Goal: Information Seeking & Learning: Compare options

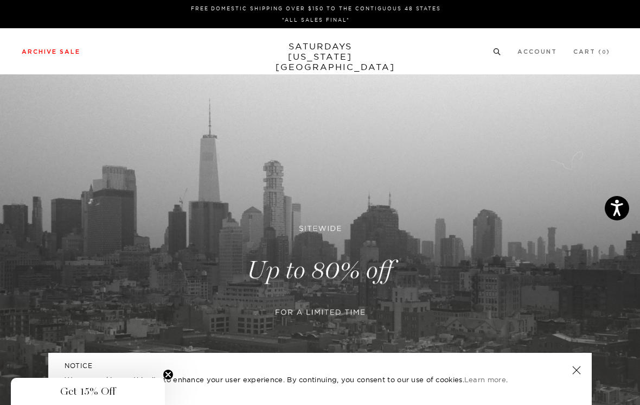
click at [23, 80] on link "Men's" at bounding box center [23, 82] width 25 height 8
click at [29, 82] on link "Men's" at bounding box center [23, 82] width 25 height 8
click at [28, 81] on link "Men's" at bounding box center [23, 82] width 25 height 8
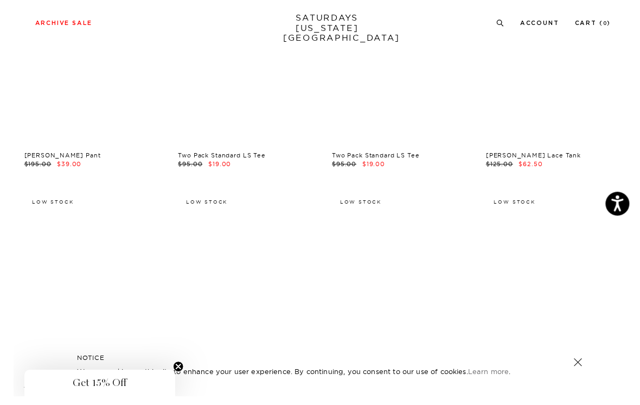
scroll to position [9982, 0]
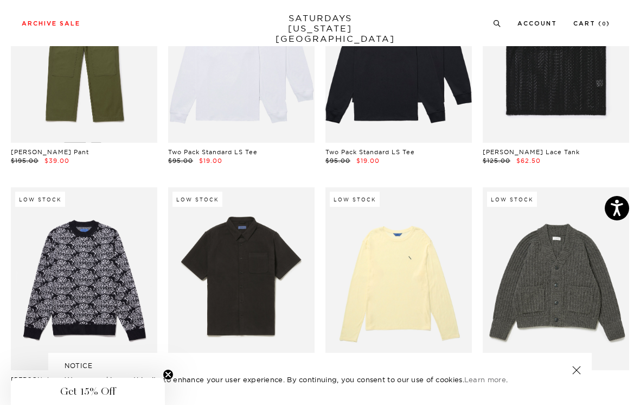
click at [606, 187] on link at bounding box center [556, 278] width 146 height 183
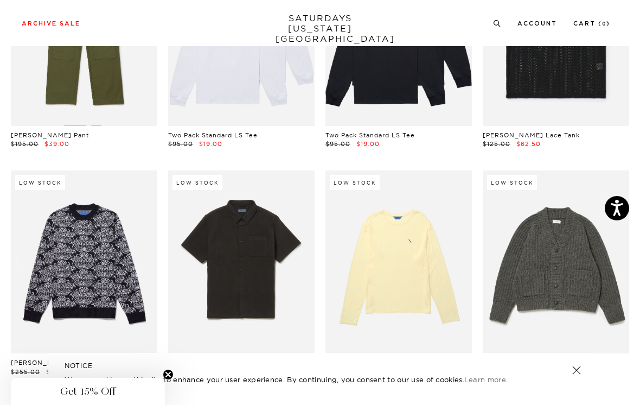
click at [276, 210] on link at bounding box center [241, 261] width 146 height 183
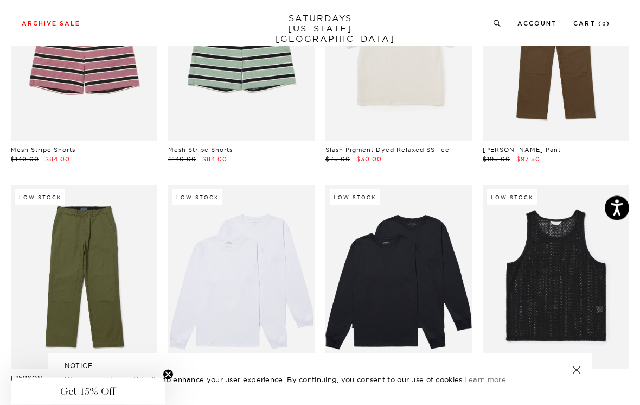
scroll to position [9756, 0]
click at [580, 186] on link at bounding box center [556, 276] width 146 height 183
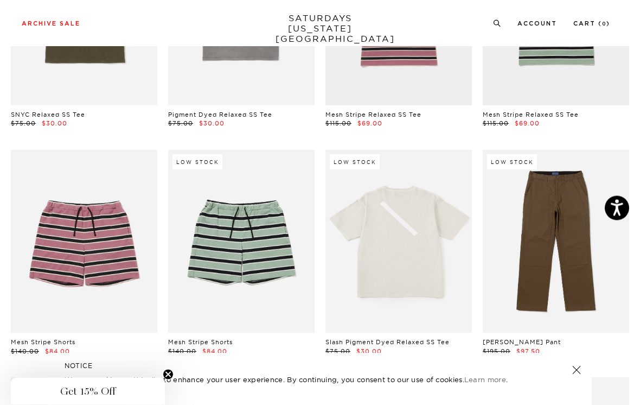
scroll to position [9564, 0]
click at [604, 161] on link at bounding box center [556, 241] width 146 height 183
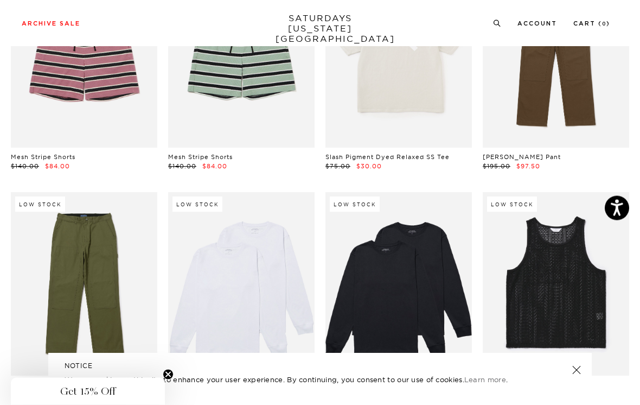
scroll to position [9749, 0]
click at [114, 225] on link at bounding box center [84, 283] width 146 height 183
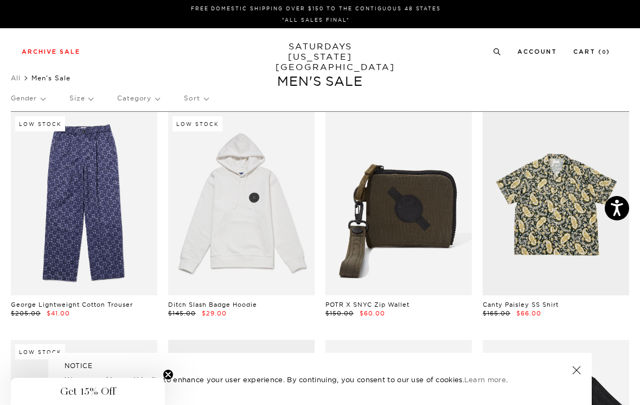
scroll to position [9766, 0]
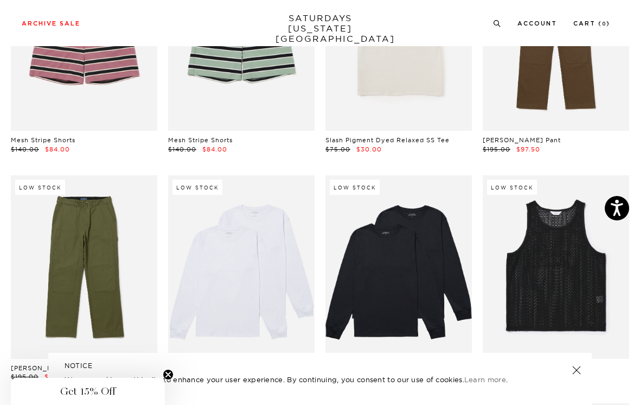
click at [131, 210] on link at bounding box center [84, 266] width 146 height 183
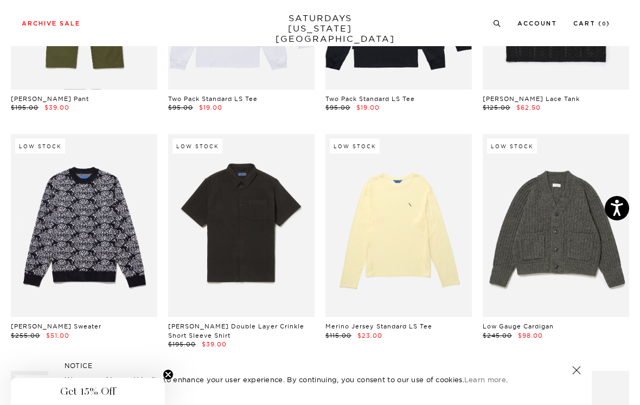
scroll to position [10038, 0]
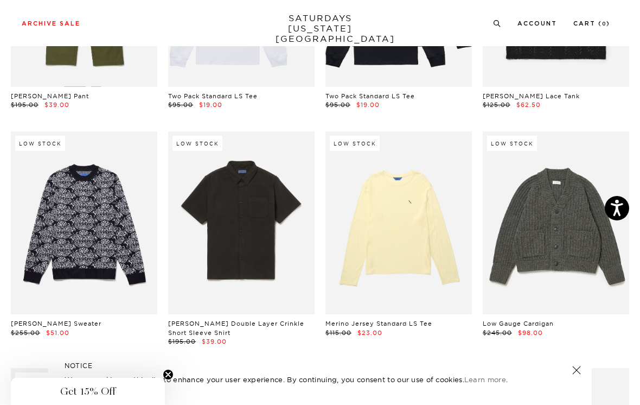
click at [280, 197] on link at bounding box center [241, 222] width 146 height 183
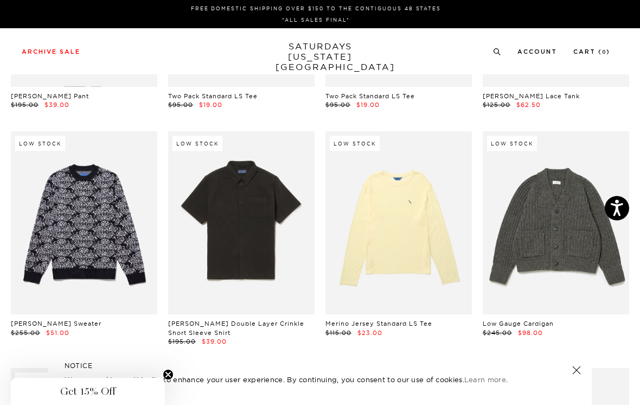
scroll to position [10054, 0]
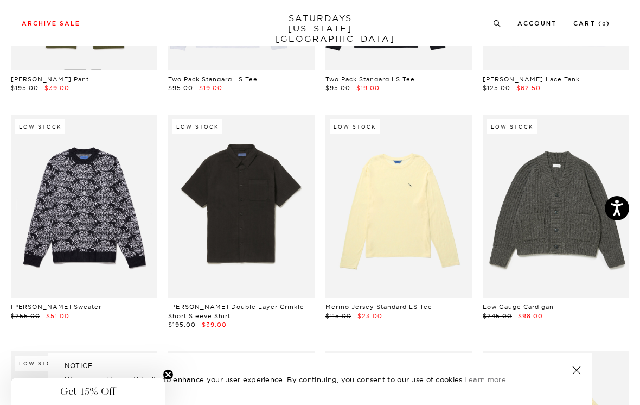
click at [613, 114] on link at bounding box center [556, 205] width 146 height 183
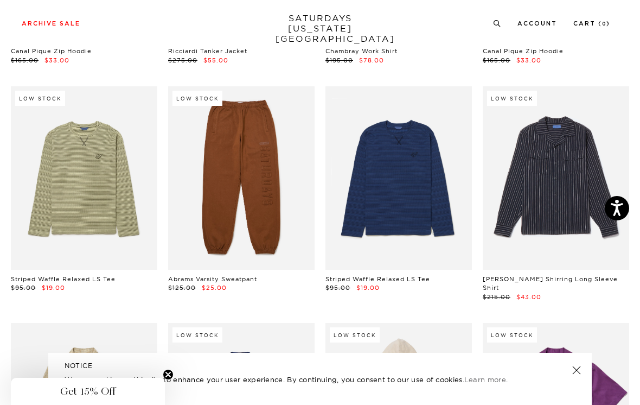
scroll to position [7342, 0]
click at [596, 152] on link at bounding box center [556, 178] width 146 height 183
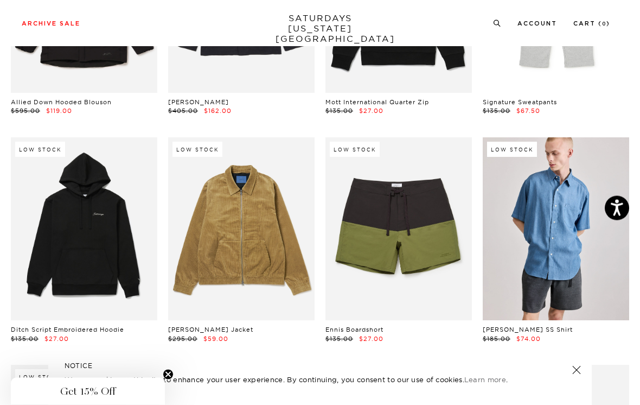
scroll to position [10723, 0]
click at [436, 223] on link at bounding box center [398, 228] width 146 height 183
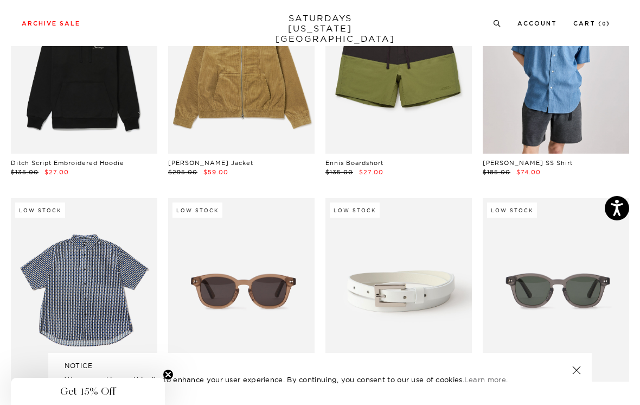
scroll to position [10973, 0]
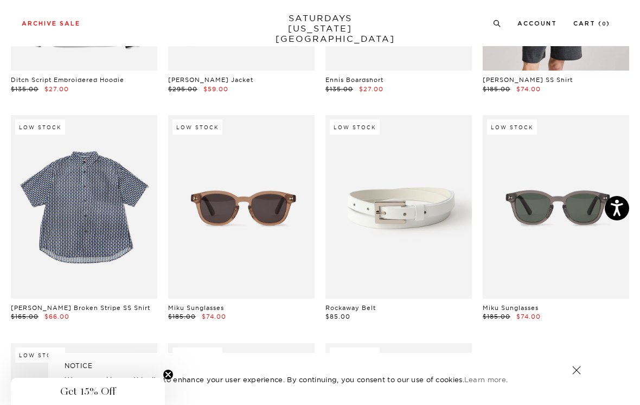
click at [433, 169] on link at bounding box center [398, 206] width 146 height 183
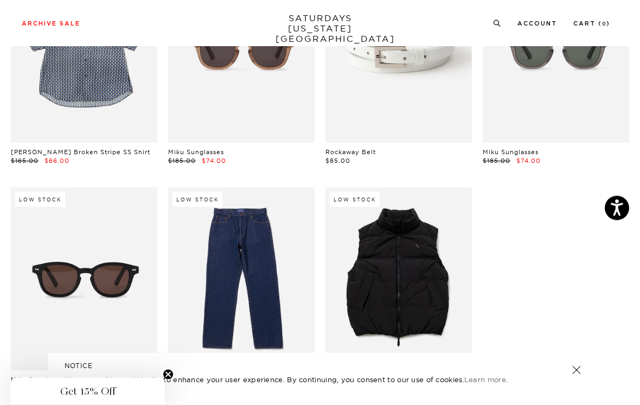
scroll to position [11128, 0]
click at [287, 218] on link at bounding box center [241, 278] width 146 height 183
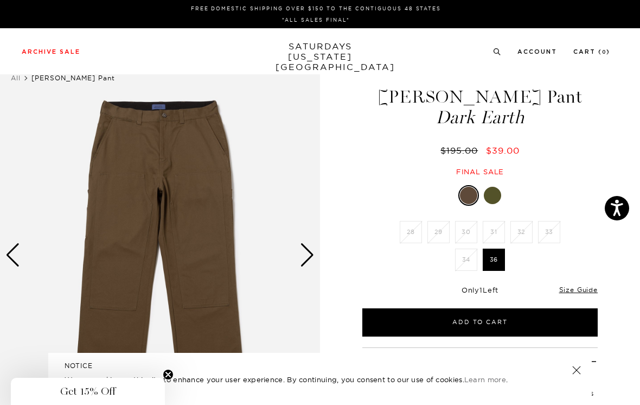
click at [497, 194] on div at bounding box center [492, 195] width 17 height 17
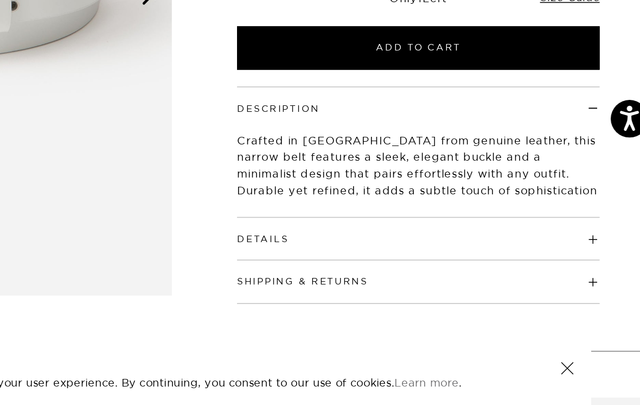
scroll to position [132, 0]
click at [362, 272] on h4 "Details" at bounding box center [479, 281] width 235 height 18
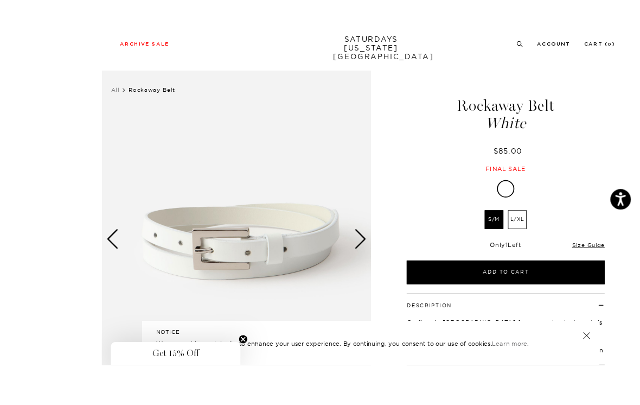
scroll to position [36, 0]
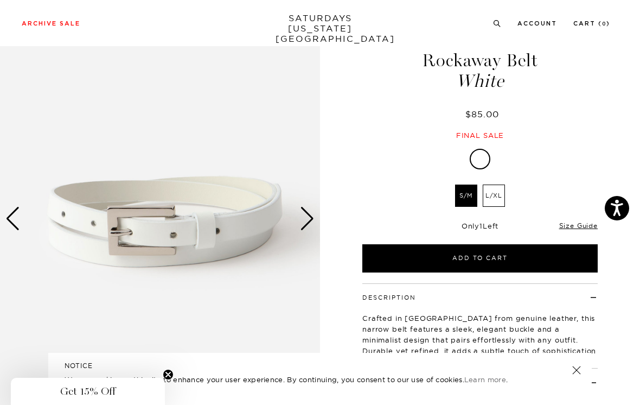
click at [305, 221] on div "Next slide" at bounding box center [307, 219] width 15 height 24
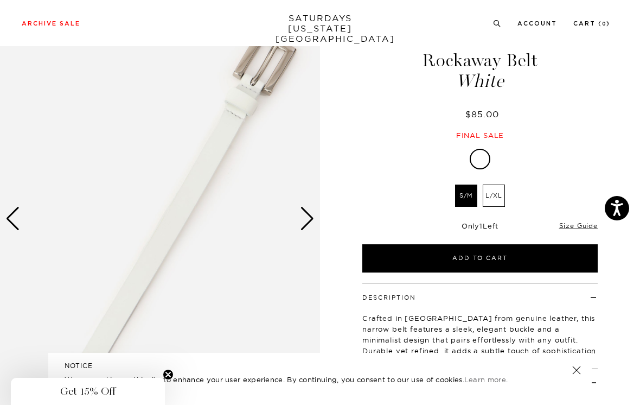
click at [307, 219] on div "Next slide" at bounding box center [307, 219] width 15 height 24
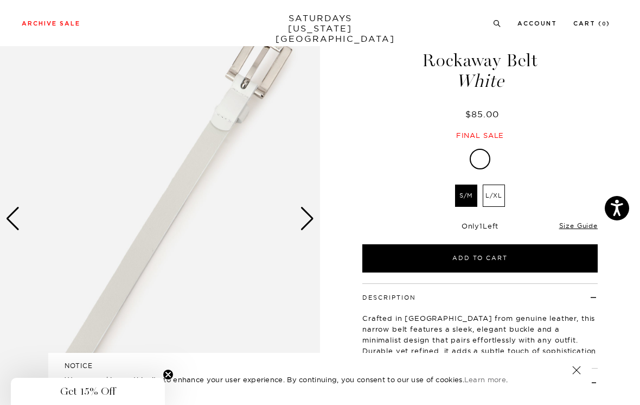
click at [308, 218] on div "Next slide" at bounding box center [307, 219] width 15 height 24
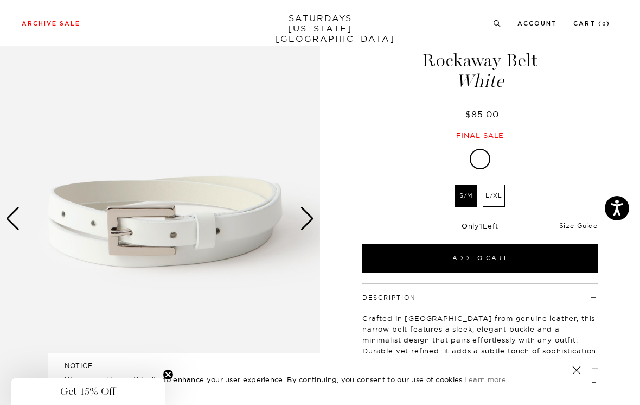
click at [310, 218] on div "Next slide" at bounding box center [307, 219] width 15 height 24
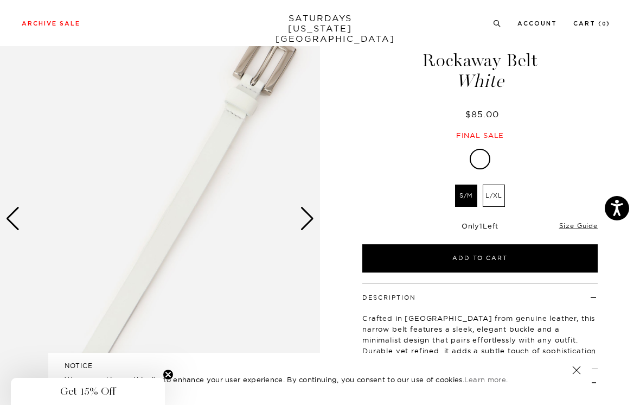
click at [305, 220] on div "Next slide" at bounding box center [307, 219] width 15 height 24
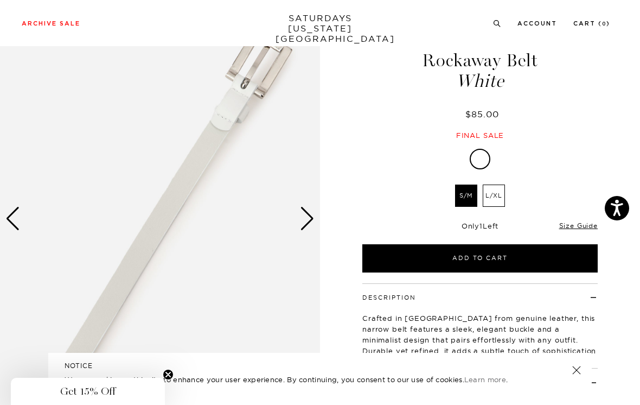
click at [302, 226] on div "Next slide" at bounding box center [307, 219] width 15 height 24
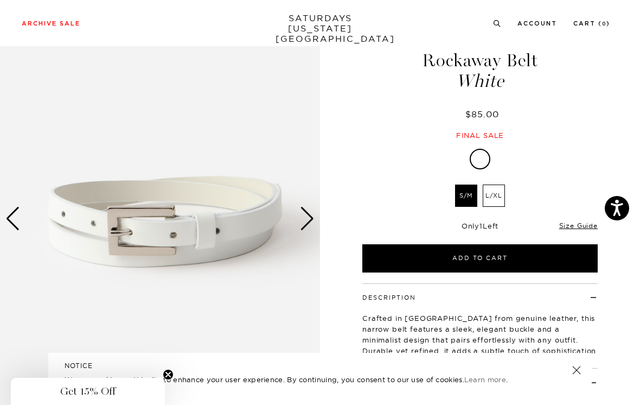
click at [307, 222] on div "Next slide" at bounding box center [307, 219] width 15 height 24
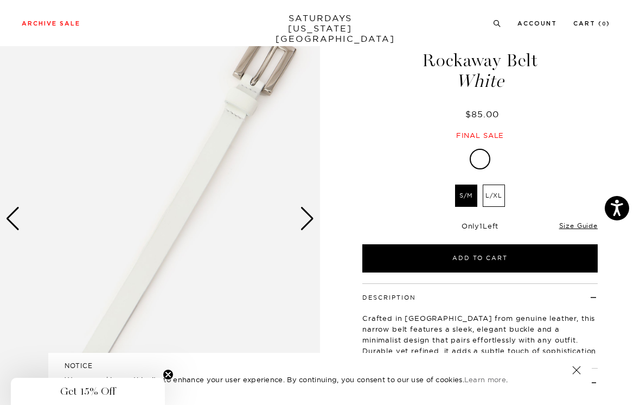
click at [307, 219] on div "Next slide" at bounding box center [307, 219] width 15 height 24
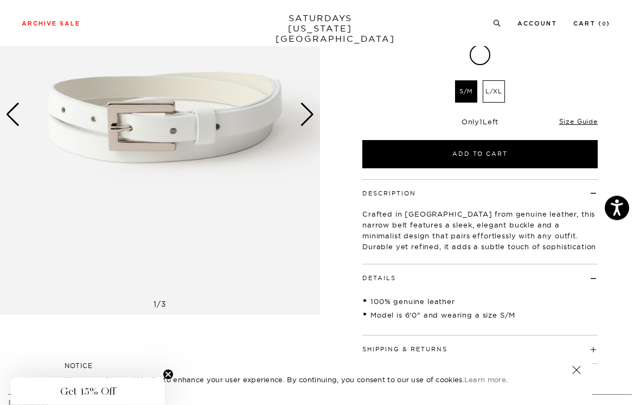
scroll to position [0, 0]
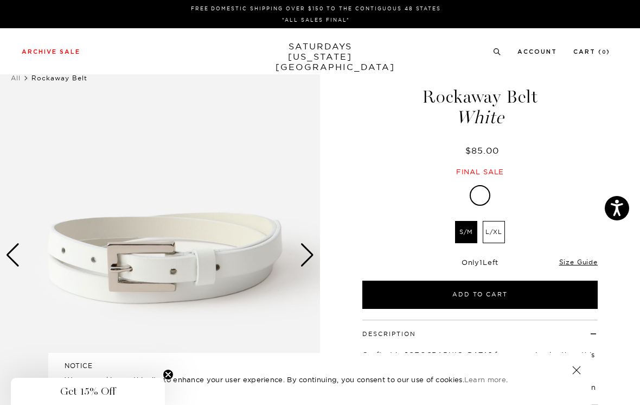
click at [304, 257] on div "Next slide" at bounding box center [307, 255] width 15 height 24
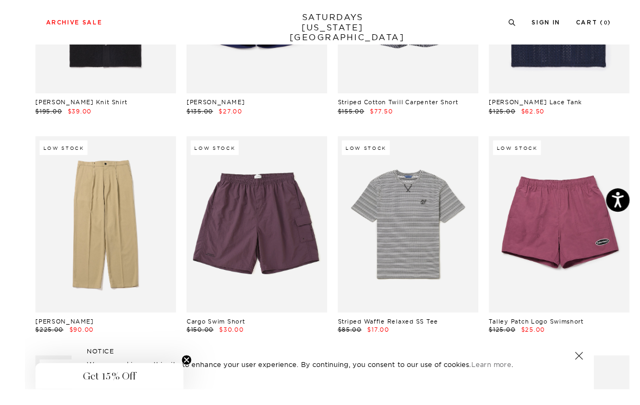
scroll to position [2739, 0]
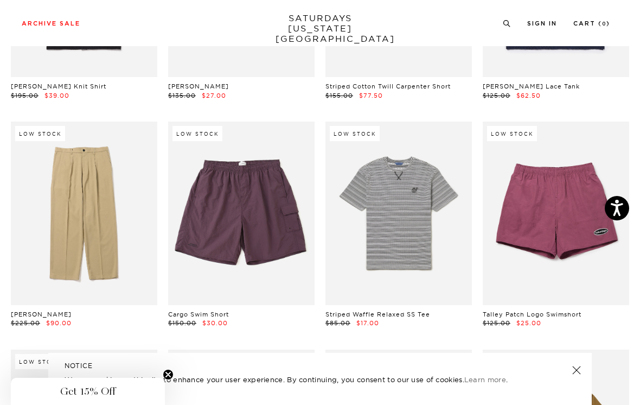
click at [122, 241] on link at bounding box center [84, 213] width 146 height 183
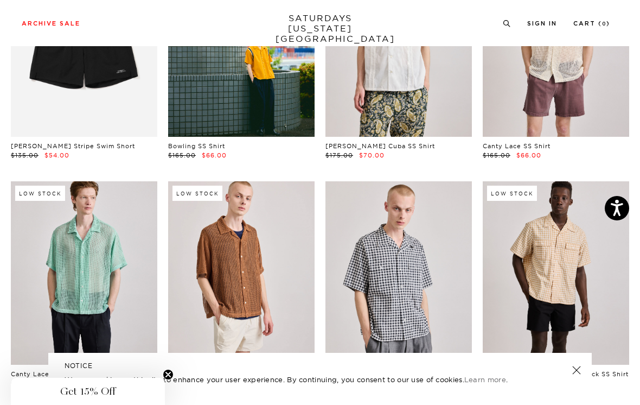
scroll to position [8748, 0]
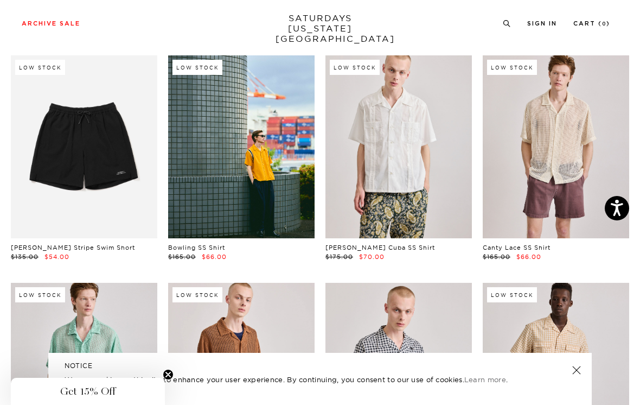
click at [449, 130] on link at bounding box center [398, 146] width 146 height 183
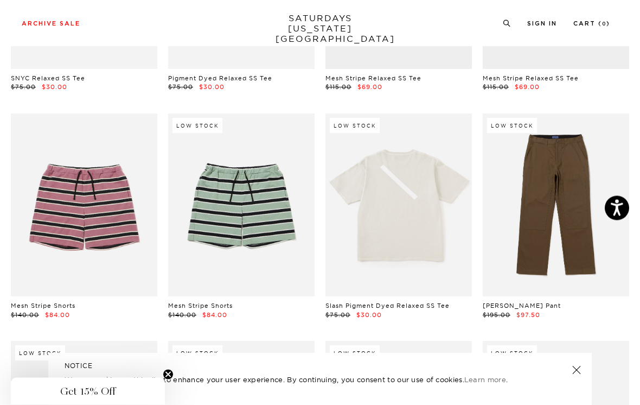
scroll to position [9601, 0]
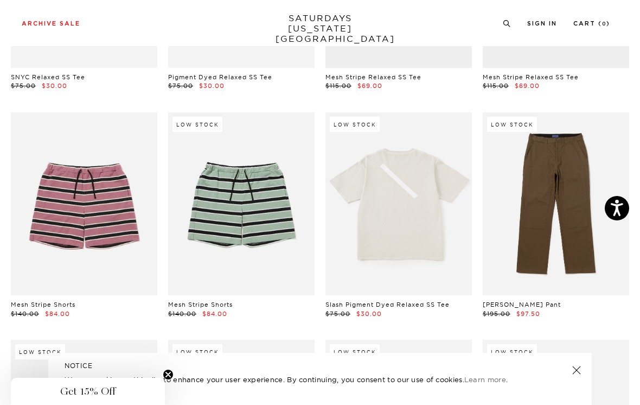
click at [587, 125] on link at bounding box center [556, 203] width 146 height 183
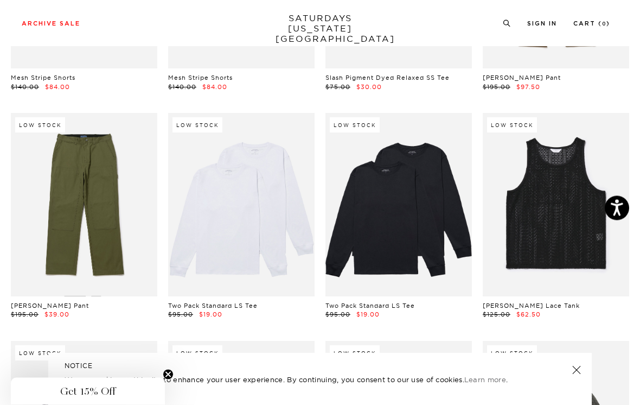
scroll to position [9829, 0]
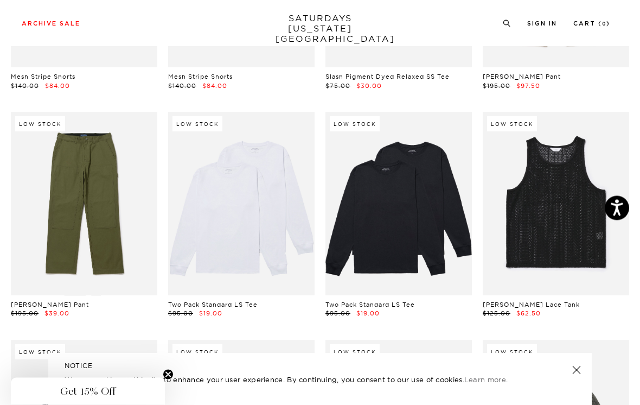
click at [123, 180] on link at bounding box center [84, 203] width 146 height 183
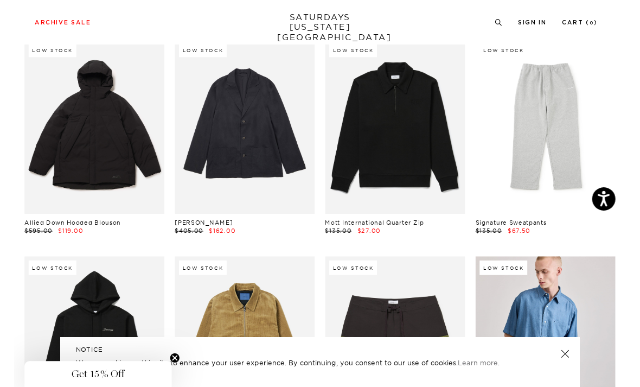
scroll to position [10601, 0]
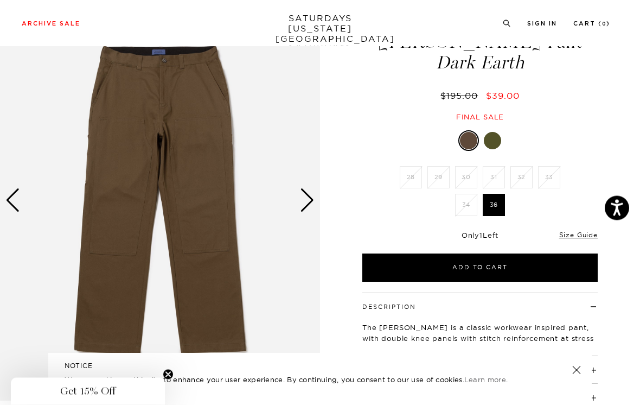
scroll to position [57, 0]
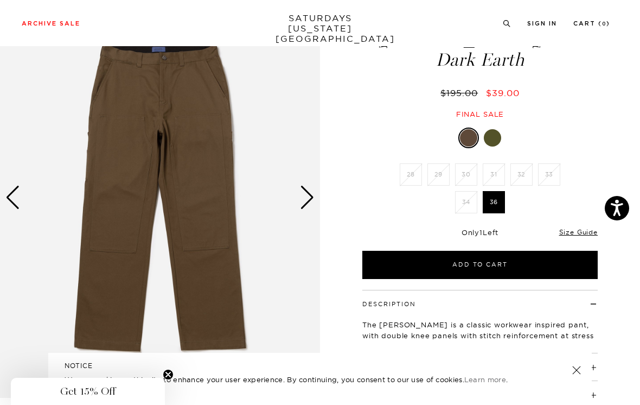
click at [498, 138] on div at bounding box center [492, 137] width 17 height 17
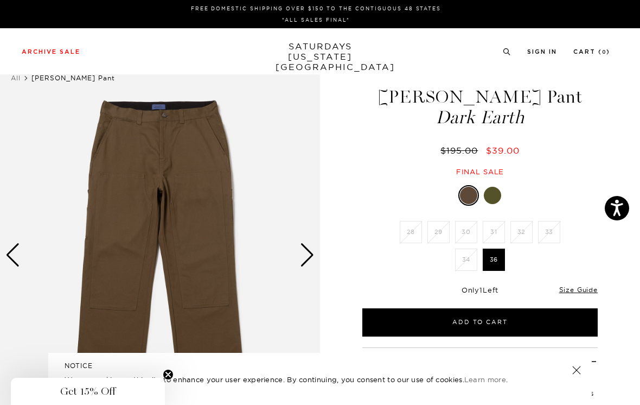
scroll to position [74, 0]
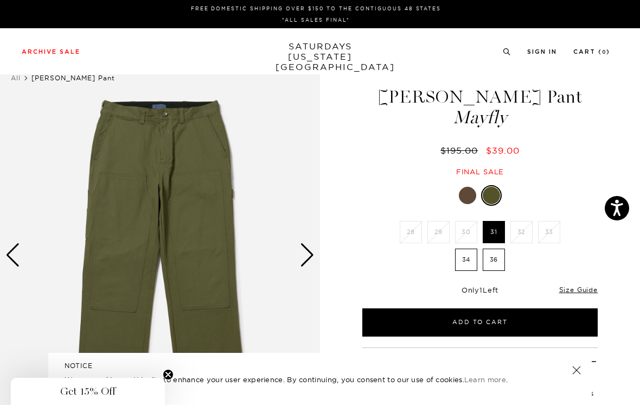
click at [314, 250] on div "Next slide" at bounding box center [307, 255] width 15 height 24
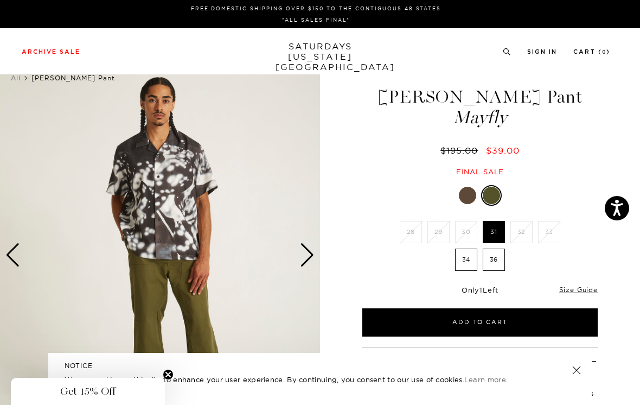
click at [307, 256] on div "Next slide" at bounding box center [307, 255] width 15 height 24
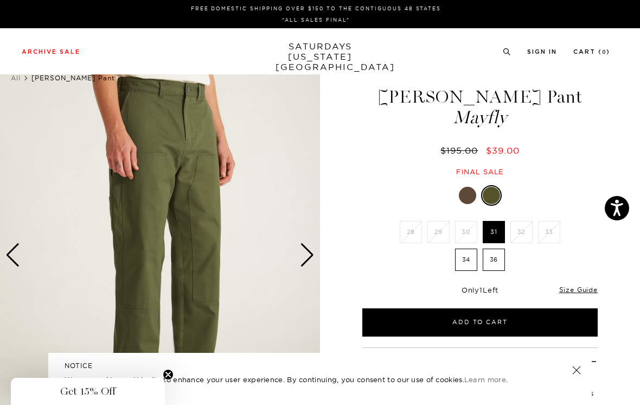
click at [304, 246] on div "Next slide" at bounding box center [307, 255] width 15 height 24
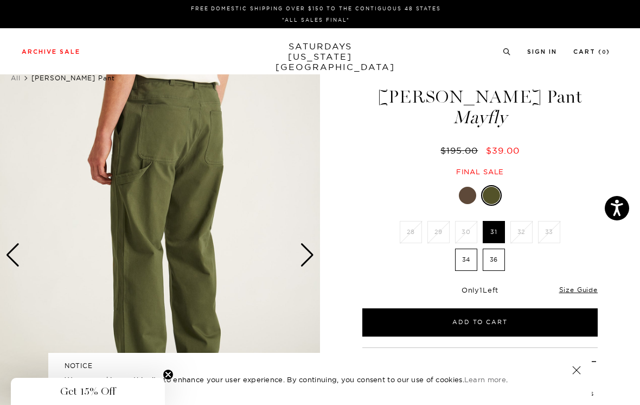
click at [308, 256] on div "Next slide" at bounding box center [307, 255] width 15 height 24
